Goal: Task Accomplishment & Management: Complete application form

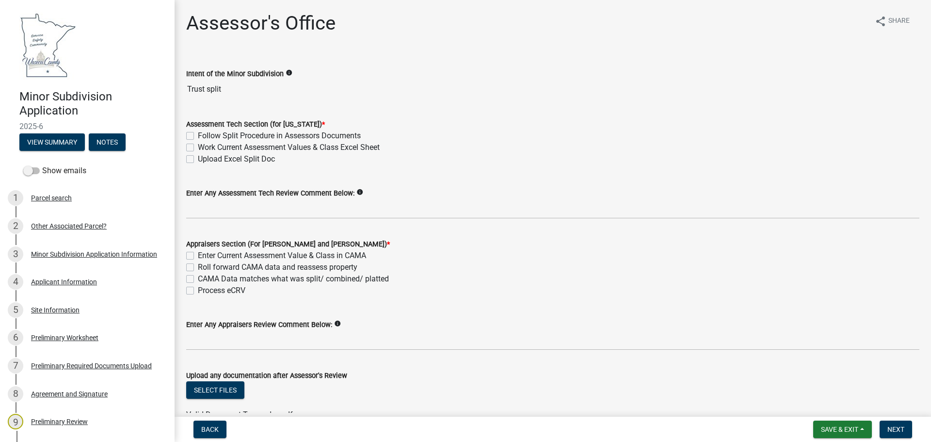
click at [198, 135] on label "Follow Split Procedure in Assessors Documents" at bounding box center [279, 136] width 163 height 12
click at [198, 135] on input "Follow Split Procedure in Assessors Documents" at bounding box center [201, 133] width 6 height 6
checkbox input "true"
checkbox input "false"
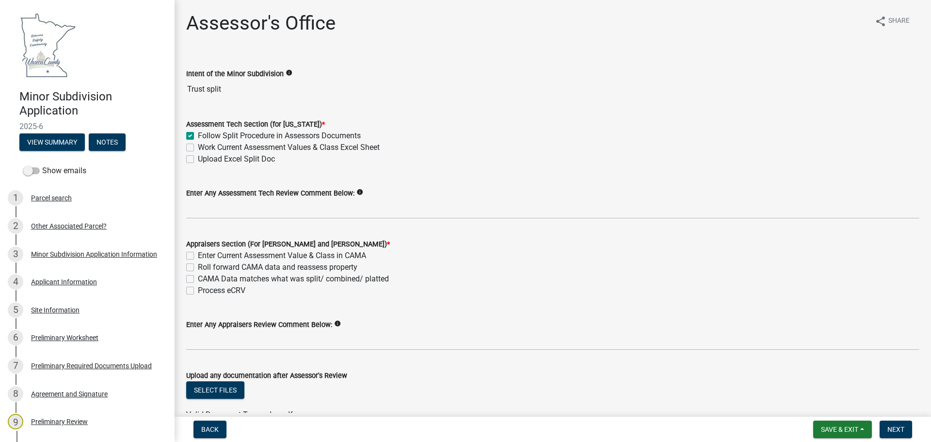
click at [198, 146] on label "Work Current Assessment Values & Class Excel Sheet" at bounding box center [289, 148] width 182 height 12
click at [198, 146] on input "Work Current Assessment Values & Class Excel Sheet" at bounding box center [201, 145] width 6 height 6
checkbox input "true"
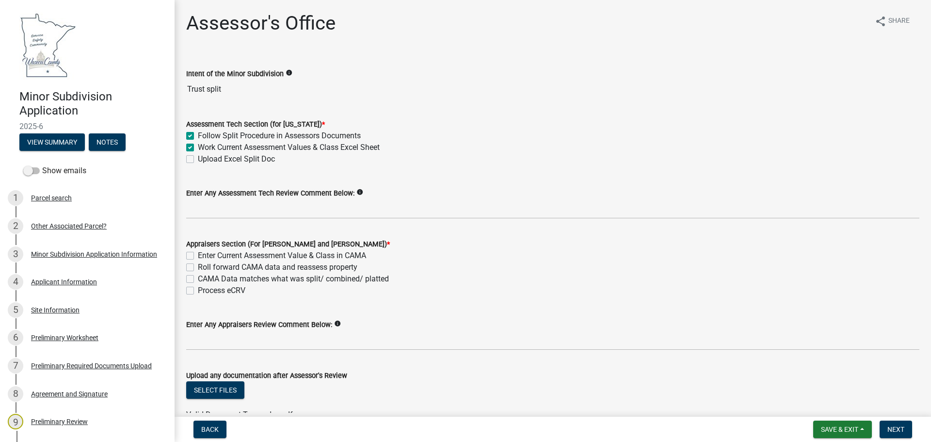
drag, startPoint x: 189, startPoint y: 158, endPoint x: 208, endPoint y: 180, distance: 28.9
click at [198, 158] on label "Upload Excel Split Doc" at bounding box center [236, 159] width 77 height 12
click at [198, 158] on input "Upload Excel Split Doc" at bounding box center [201, 156] width 6 height 6
checkbox input "true"
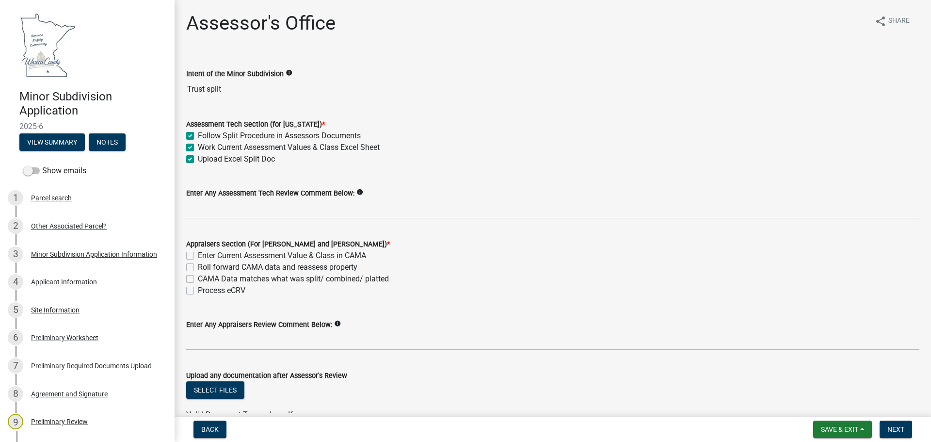
checkbox input "true"
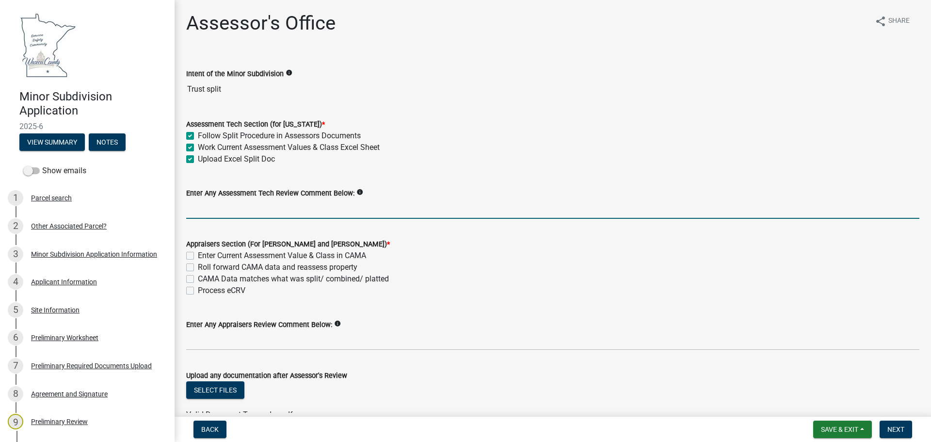
click at [374, 209] on input "Enter Any Assessment Tech Review Comment Below:" at bounding box center [552, 209] width 733 height 20
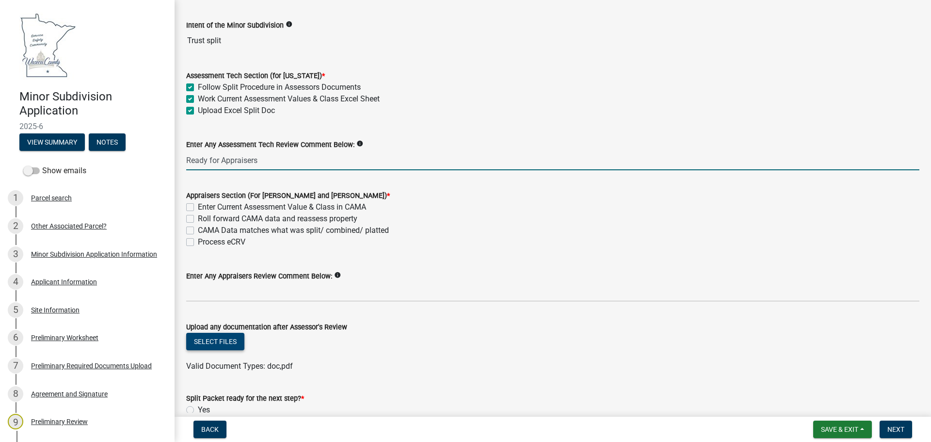
type input "Ready for Appraisers"
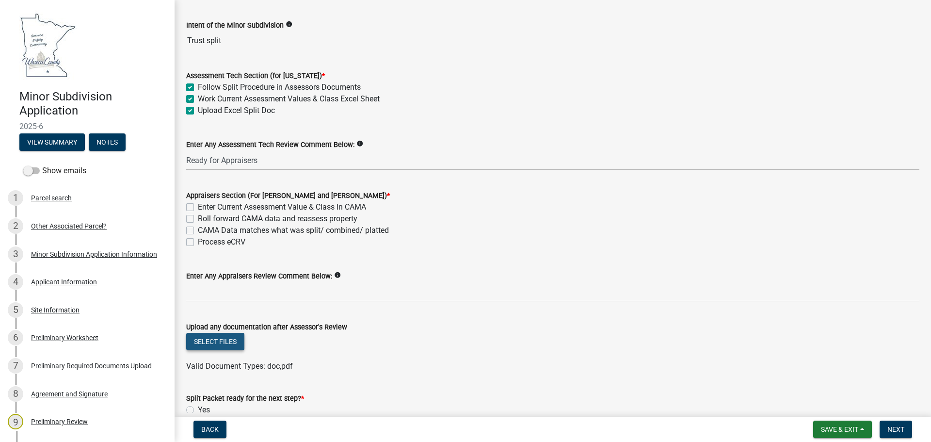
click at [225, 343] on button "Select files" at bounding box center [215, 341] width 58 height 17
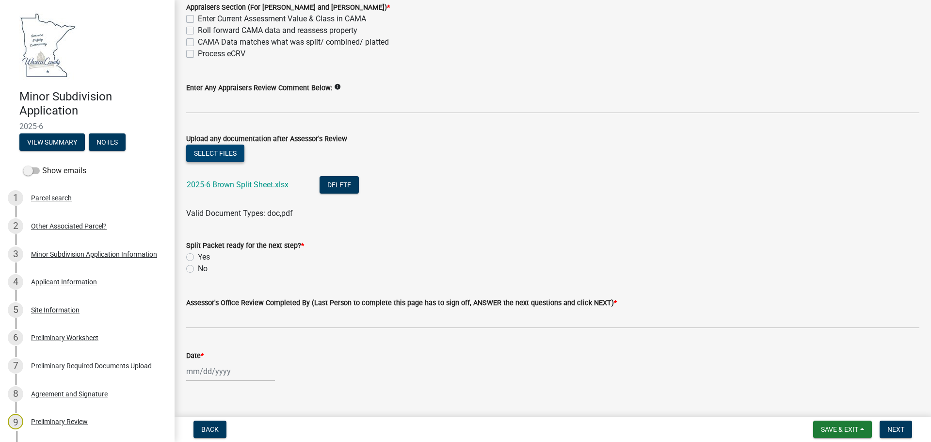
scroll to position [242, 0]
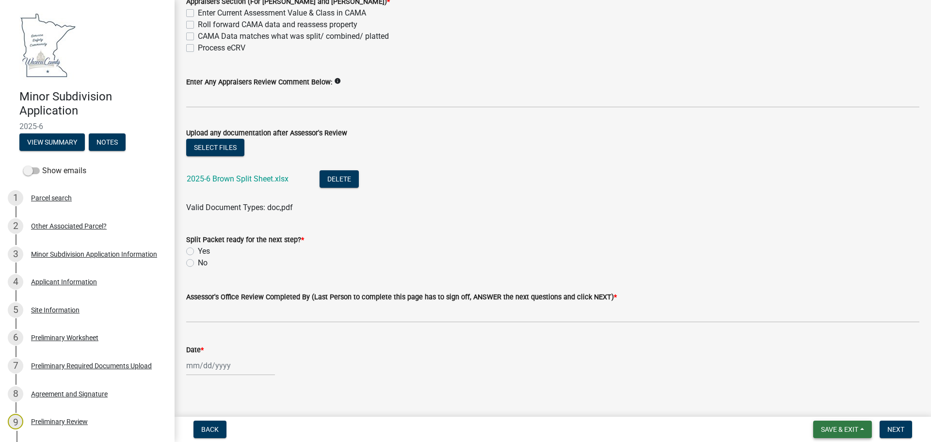
click at [842, 429] on span "Save & Exit" at bounding box center [839, 429] width 37 height 8
click at [815, 379] on button "Save" at bounding box center [833, 380] width 78 height 23
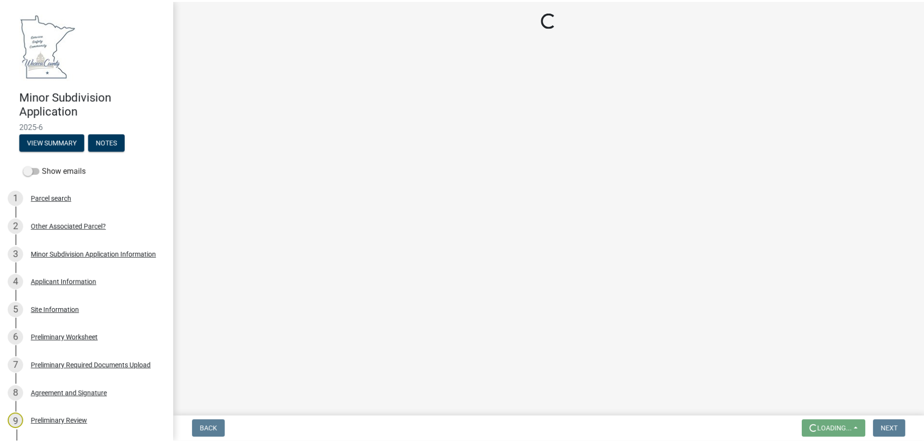
scroll to position [0, 0]
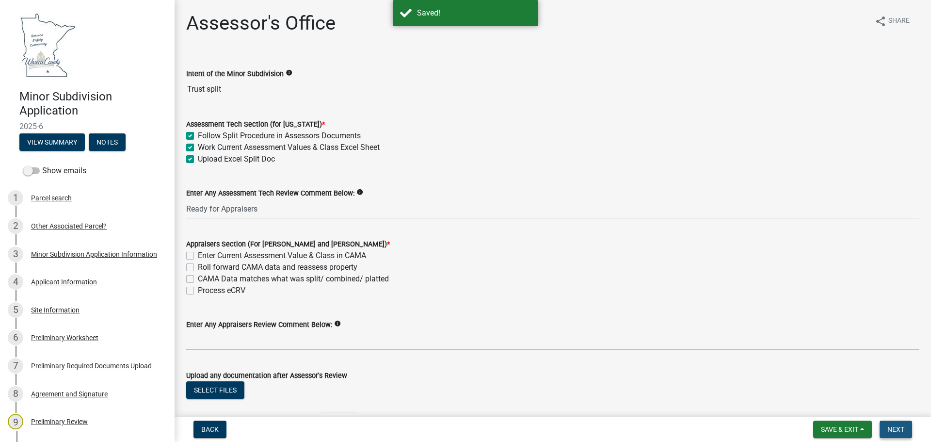
click at [893, 428] on span "Next" at bounding box center [895, 429] width 17 height 8
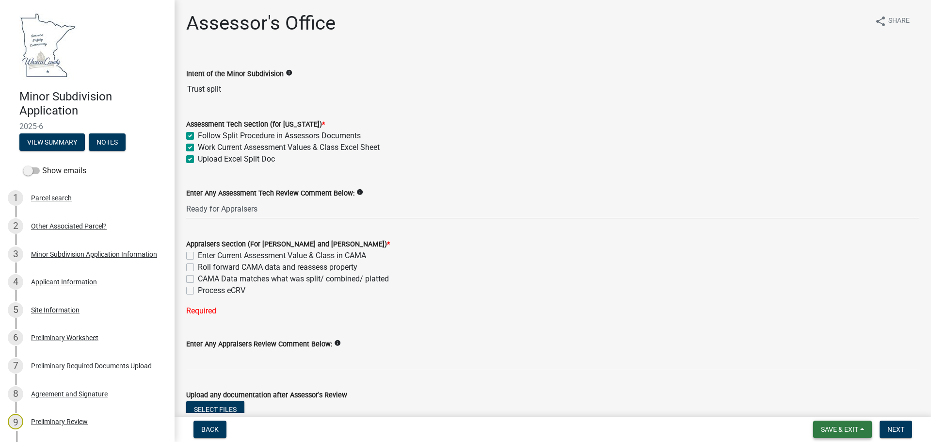
click at [846, 428] on span "Save & Exit" at bounding box center [839, 429] width 37 height 8
click at [823, 400] on button "Save & Exit" at bounding box center [833, 403] width 78 height 23
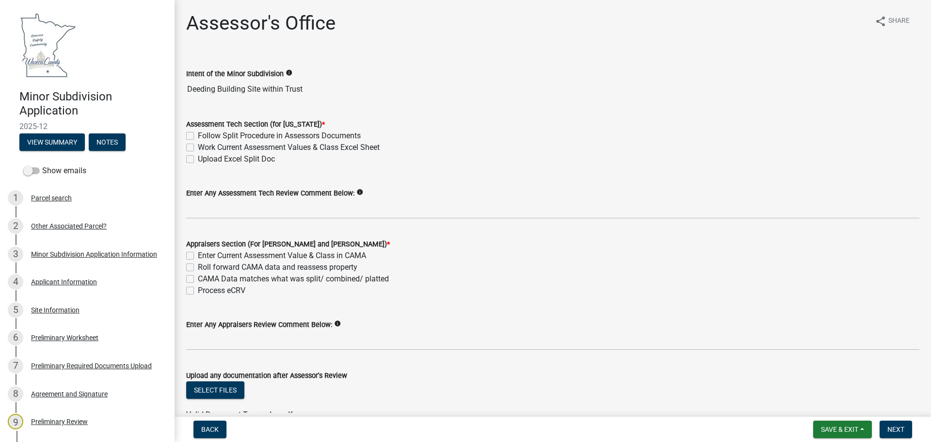
click at [198, 138] on label "Follow Split Procedure in Assessors Documents" at bounding box center [279, 136] width 163 height 12
click at [198, 136] on input "Follow Split Procedure in Assessors Documents" at bounding box center [201, 133] width 6 height 6
checkbox input "true"
checkbox input "false"
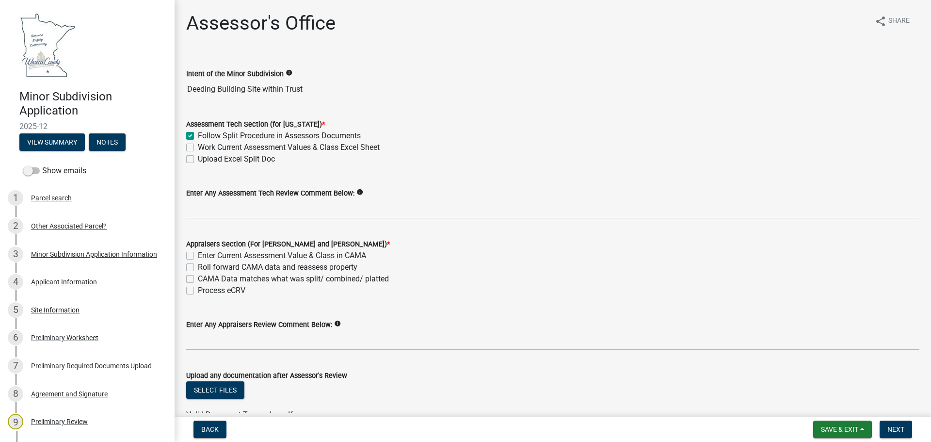
click at [198, 146] on label "Work Current Assessment Values & Class Excel Sheet" at bounding box center [289, 148] width 182 height 12
click at [198, 146] on input "Work Current Assessment Values & Class Excel Sheet" at bounding box center [201, 145] width 6 height 6
checkbox input "true"
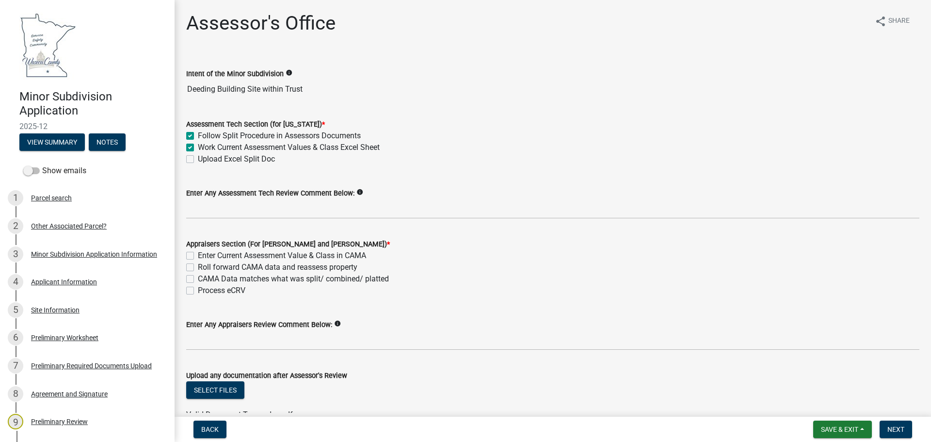
click at [198, 159] on label "Upload Excel Split Doc" at bounding box center [236, 159] width 77 height 12
click at [198, 159] on input "Upload Excel Split Doc" at bounding box center [201, 156] width 6 height 6
checkbox input "true"
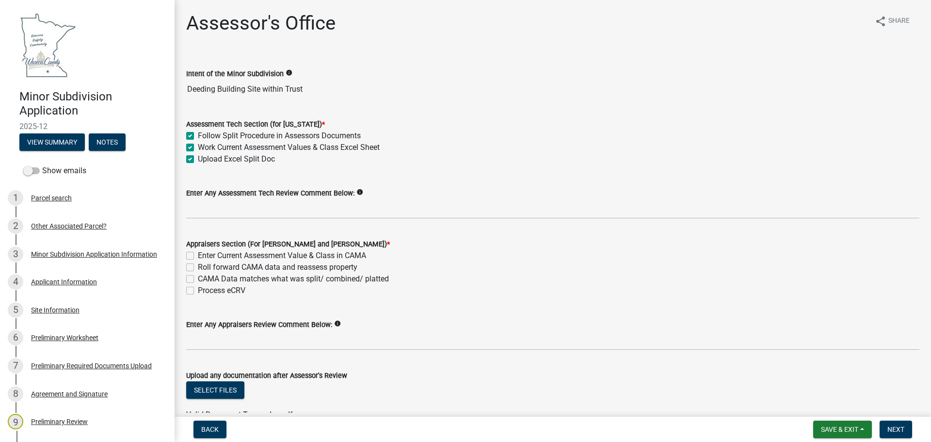
checkbox input "true"
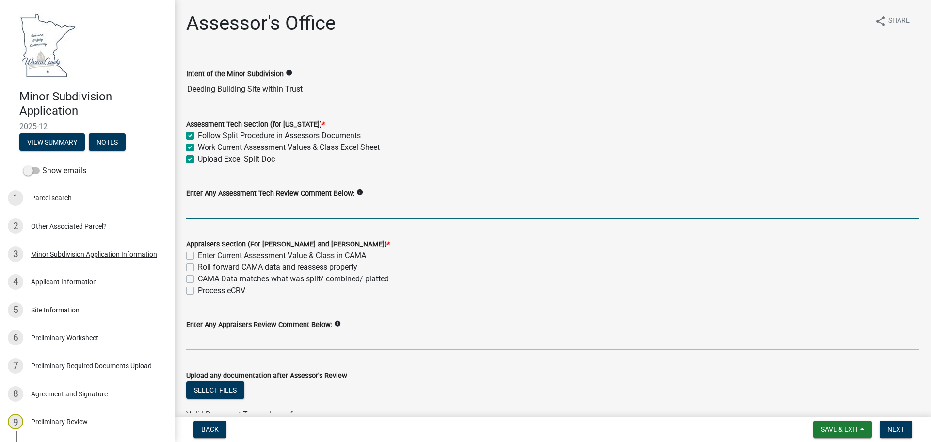
click at [194, 211] on input "Enter Any Assessment Tech Review Comment Below:" at bounding box center [552, 209] width 733 height 20
type input "Appraisers Review"
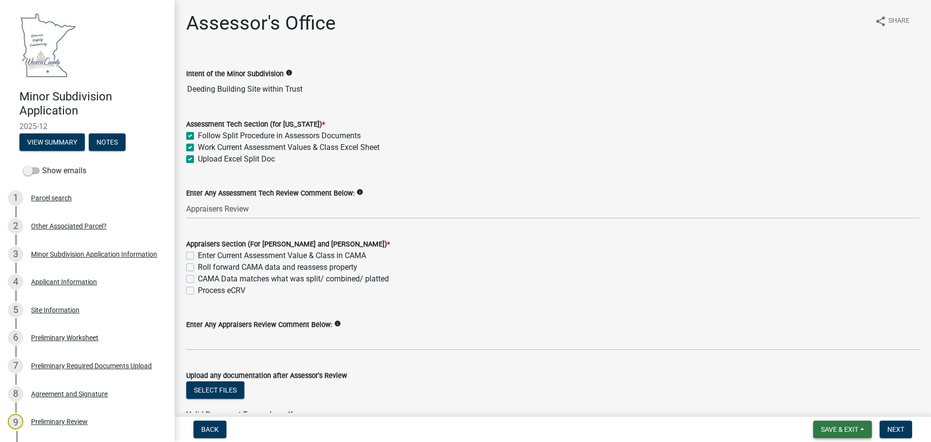
click at [833, 430] on span "Save & Exit" at bounding box center [839, 429] width 37 height 8
click at [826, 379] on button "Save" at bounding box center [833, 380] width 78 height 23
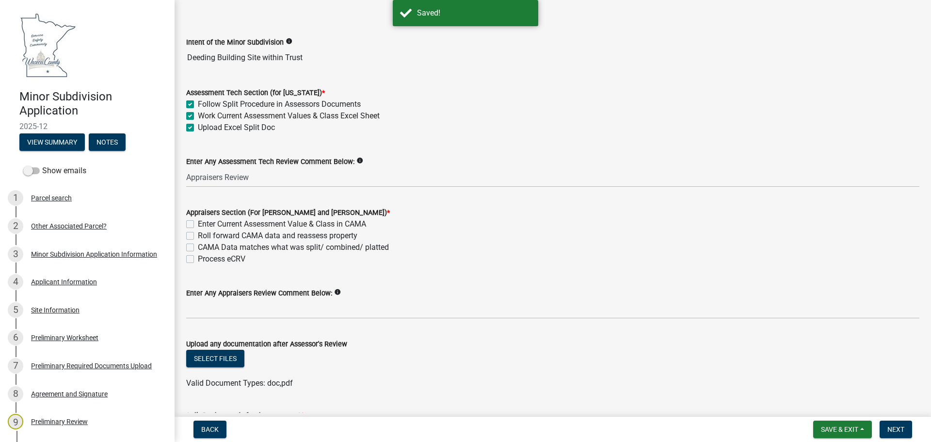
scroll to position [97, 0]
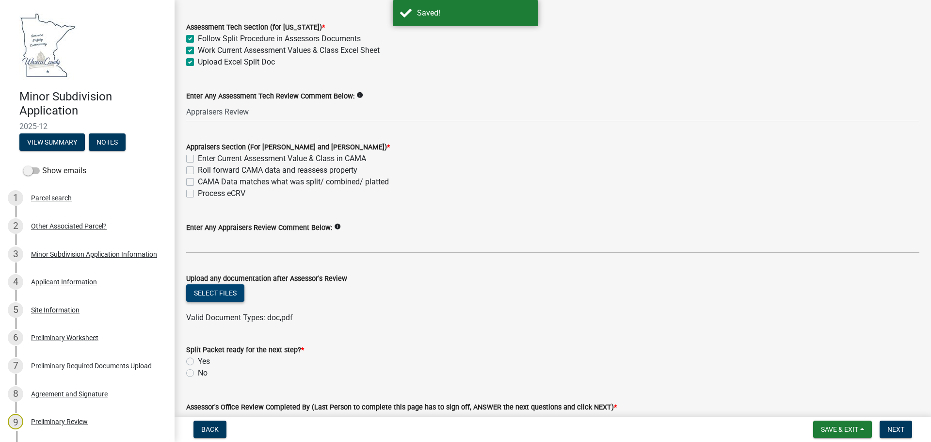
click at [209, 295] on button "Select files" at bounding box center [215, 292] width 58 height 17
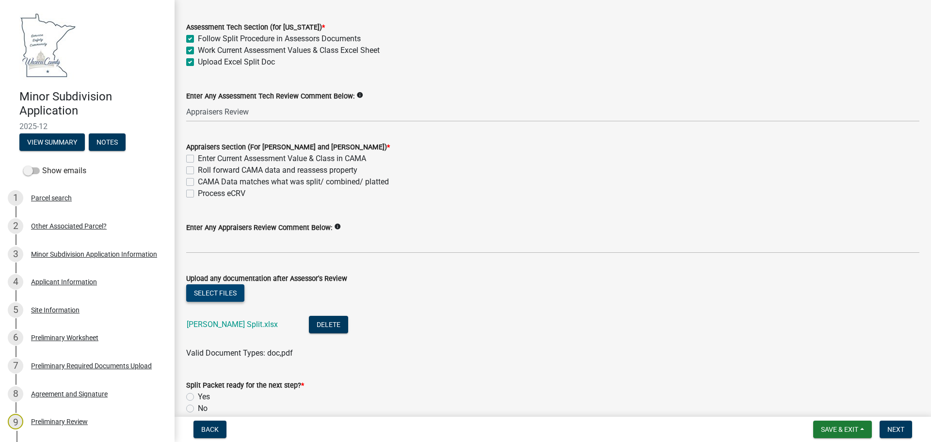
click at [220, 294] on button "Select files" at bounding box center [215, 292] width 58 height 17
click at [206, 293] on button "Select files" at bounding box center [215, 292] width 58 height 17
click at [212, 323] on link "Iverson Split.xlsx" at bounding box center [232, 324] width 91 height 9
click at [854, 427] on span "Save & Exit" at bounding box center [839, 429] width 37 height 8
click at [818, 401] on button "Save & Exit" at bounding box center [833, 403] width 78 height 23
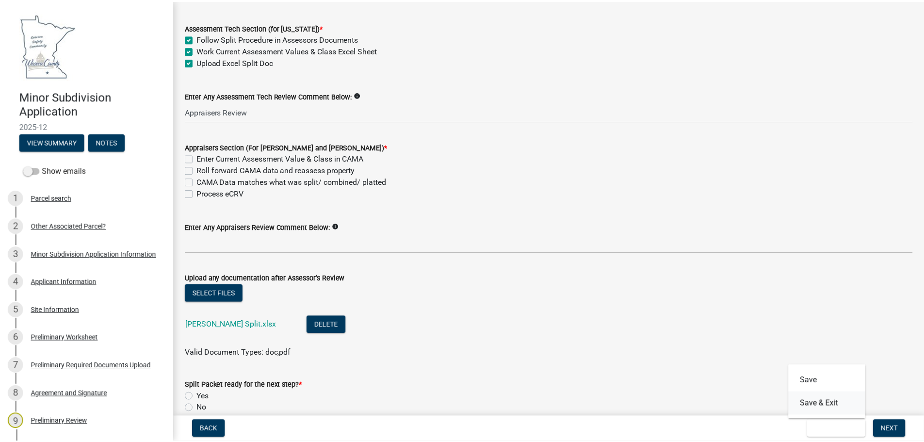
scroll to position [0, 0]
